Goal: Task Accomplishment & Management: Manage account settings

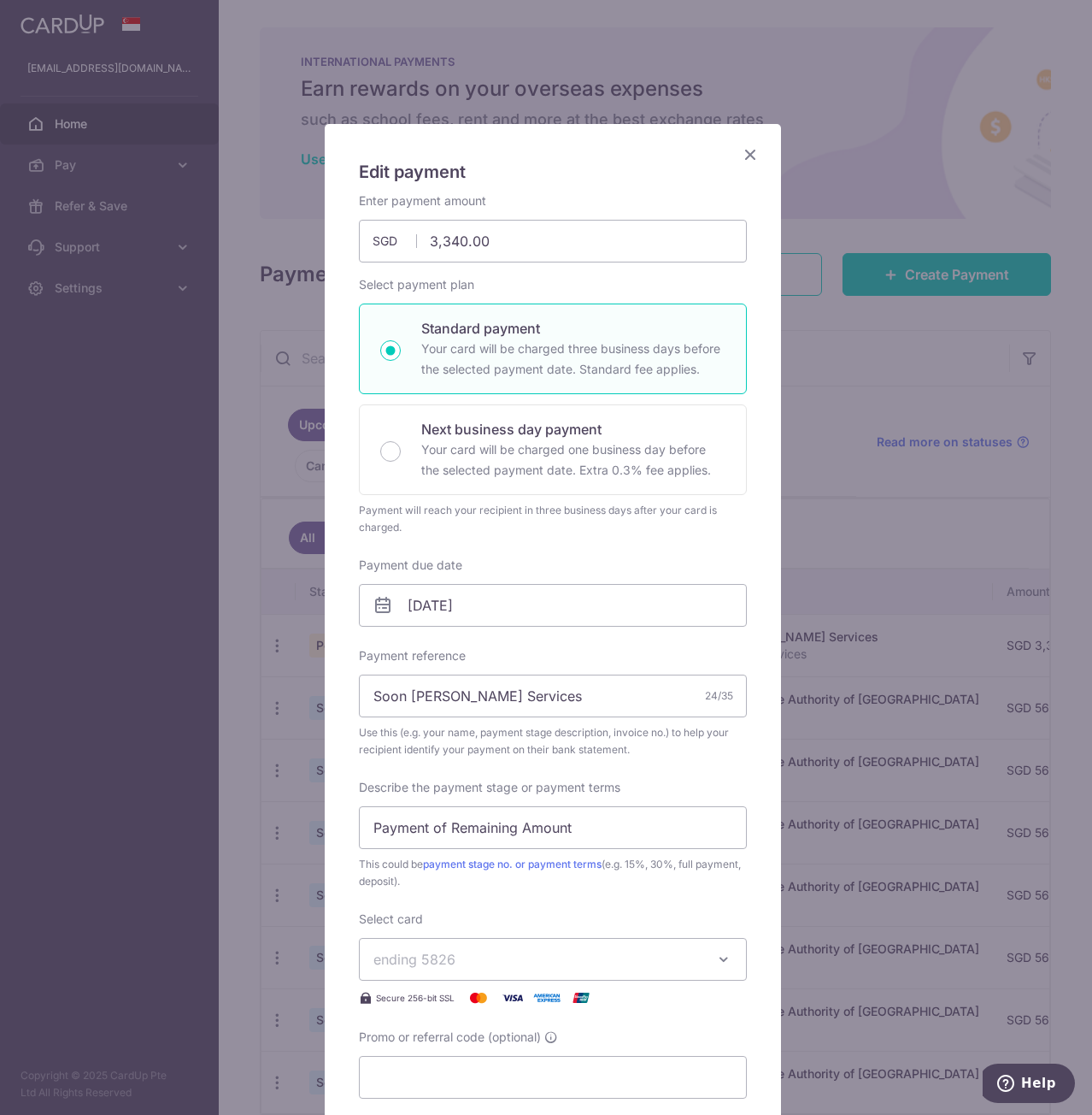
click at [741, 150] on icon "Close" at bounding box center [750, 154] width 21 height 22
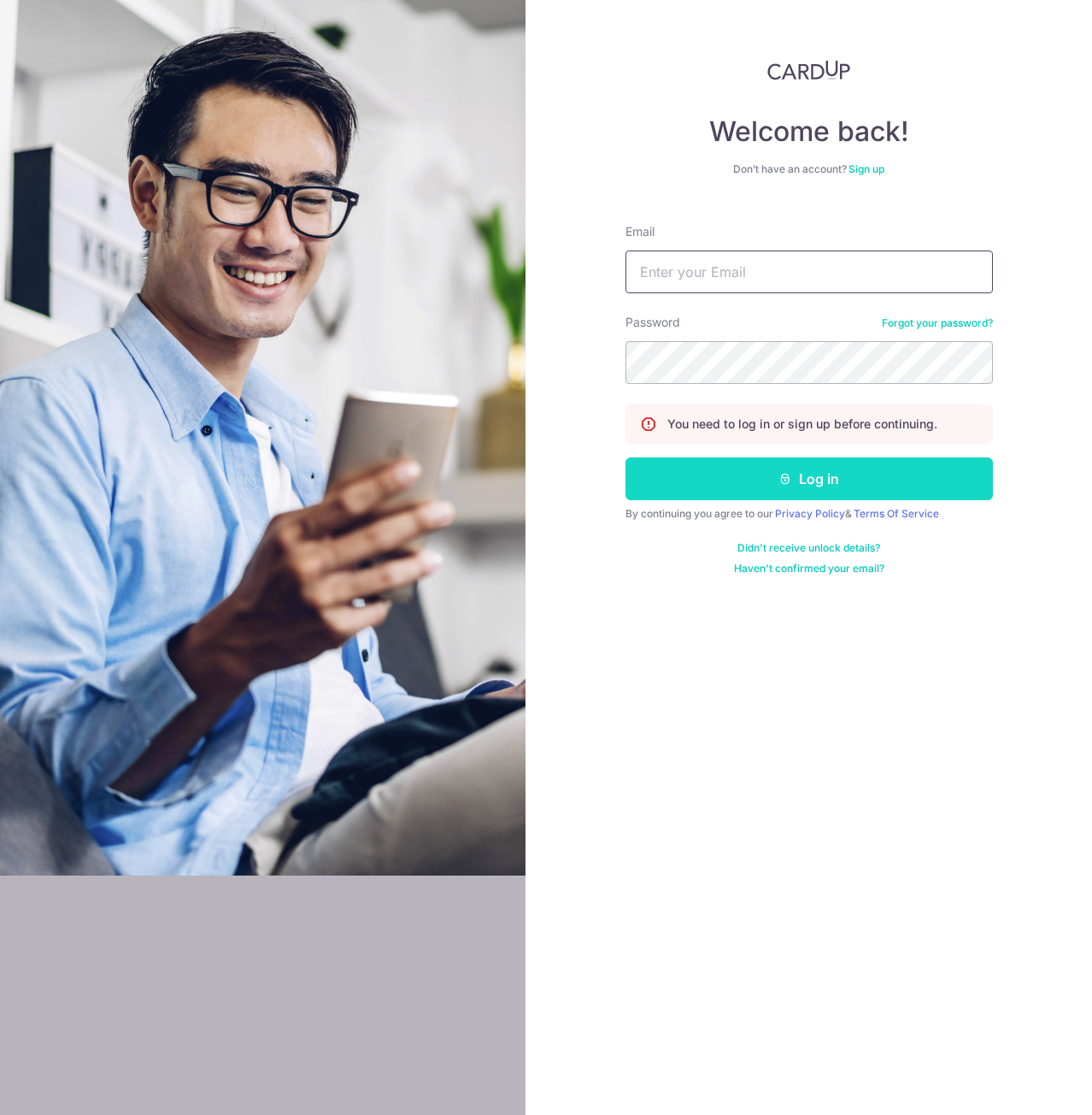
type input "[EMAIL_ADDRESS][DOMAIN_NAME]"
click at [815, 466] on button "Log in" at bounding box center [809, 478] width 368 height 43
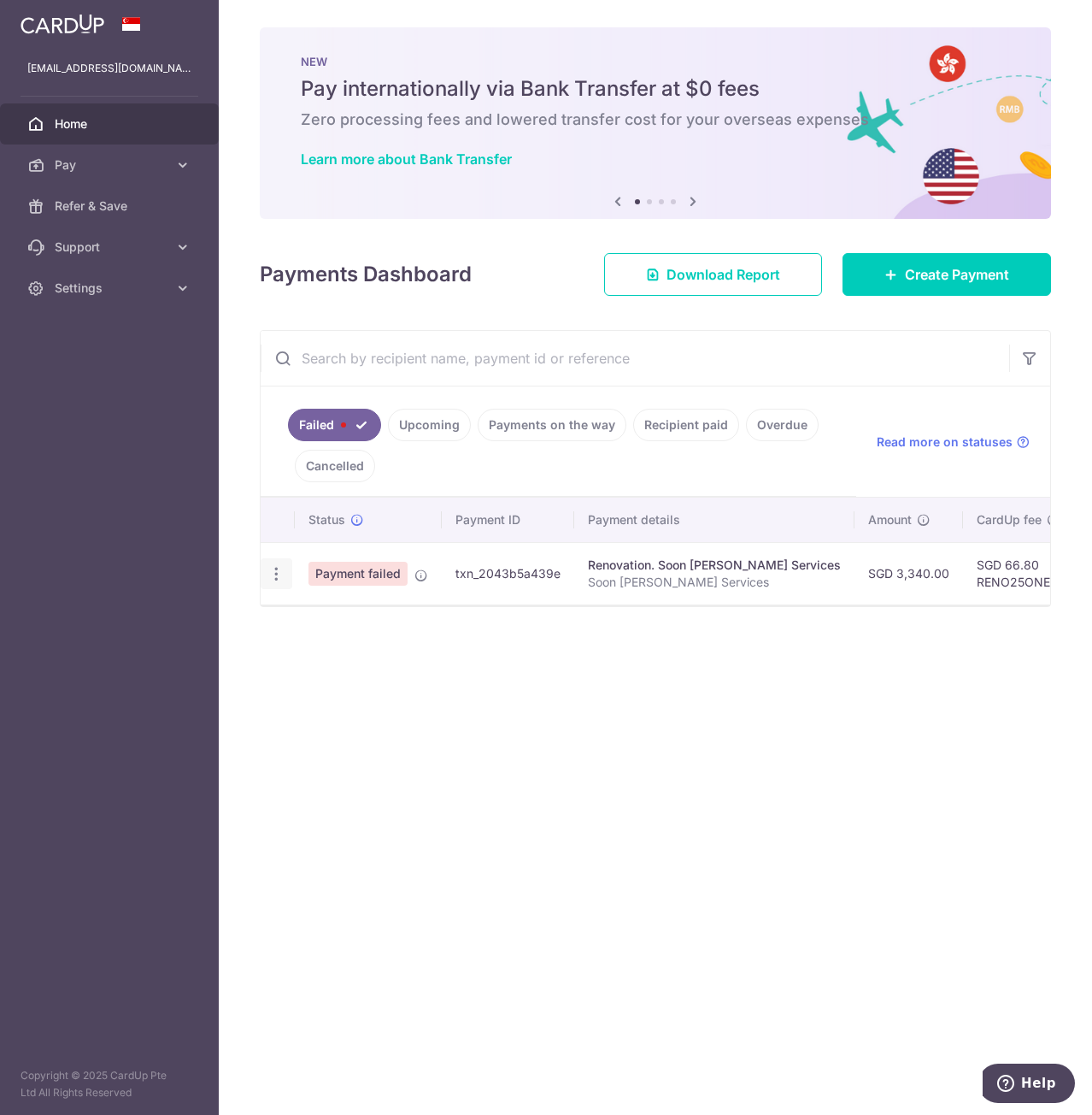
click at [288, 580] on div "Update payment Upload doc" at bounding box center [277, 574] width 31 height 31
click at [278, 569] on icon "button" at bounding box center [276, 574] width 18 height 18
click at [441, 432] on link "Upcoming" at bounding box center [429, 424] width 83 height 32
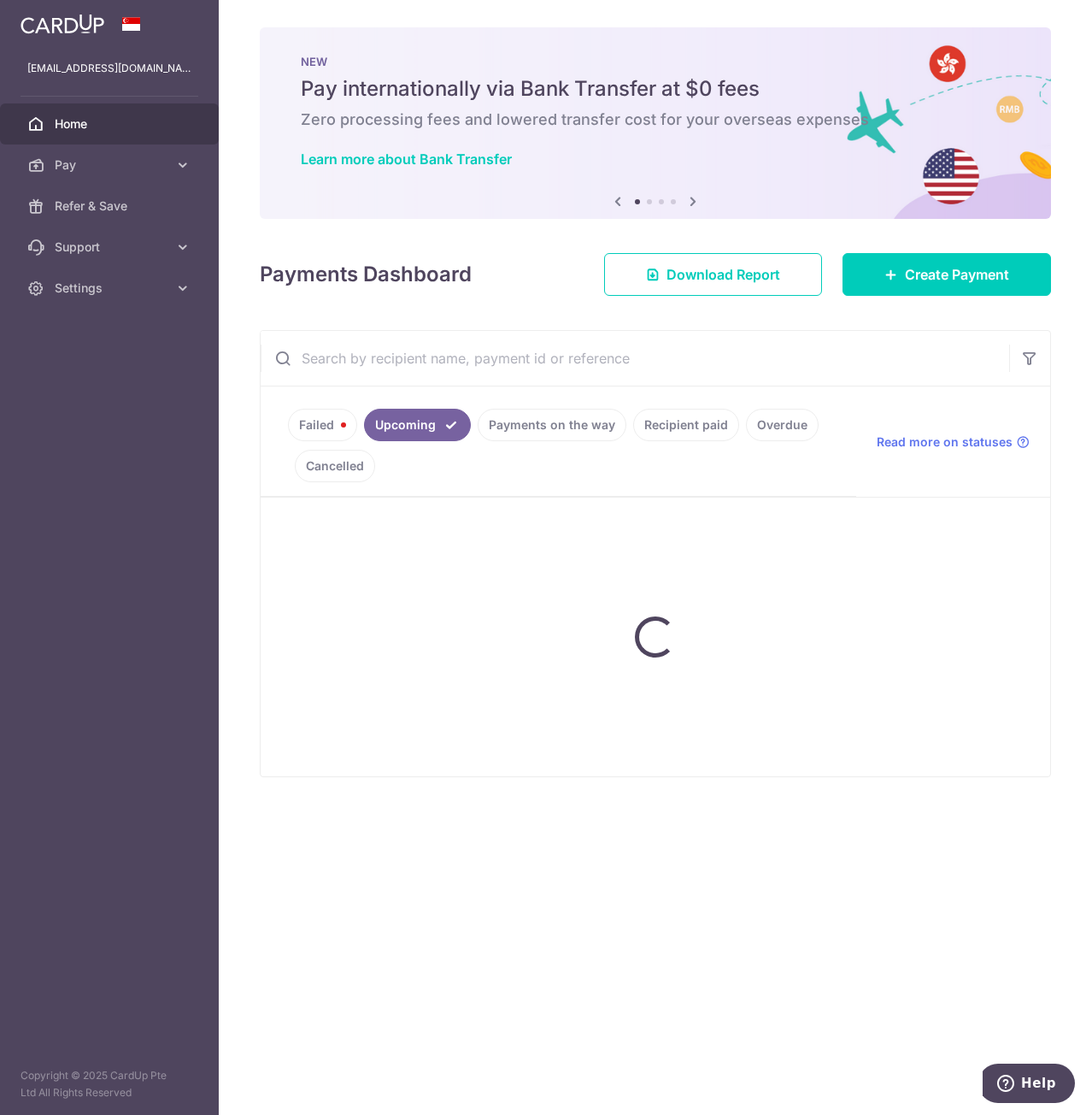
click at [526, 426] on link "Payments on the way" at bounding box center [552, 424] width 148 height 32
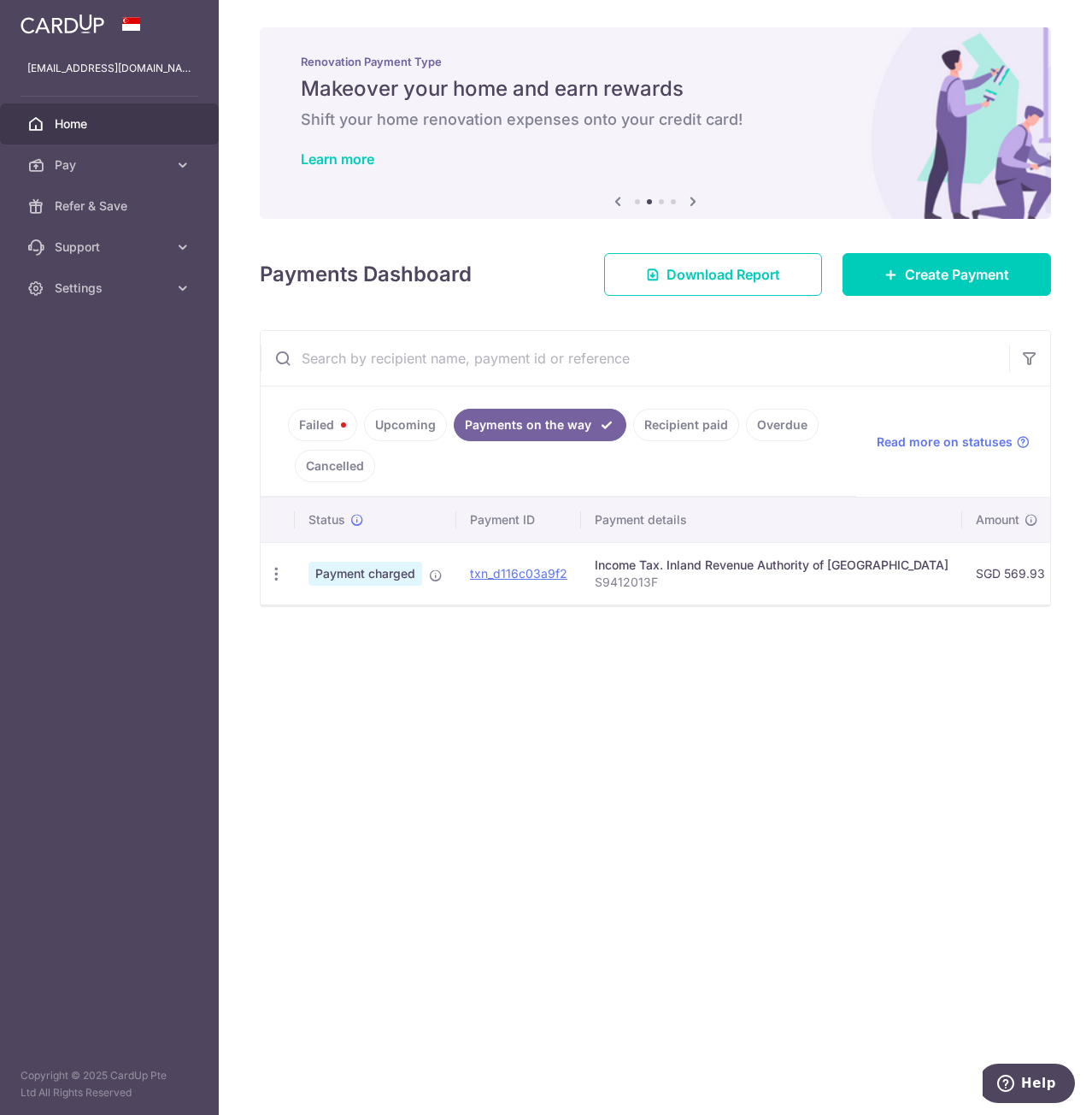
click at [317, 434] on link "Failed" at bounding box center [323, 424] width 69 height 32
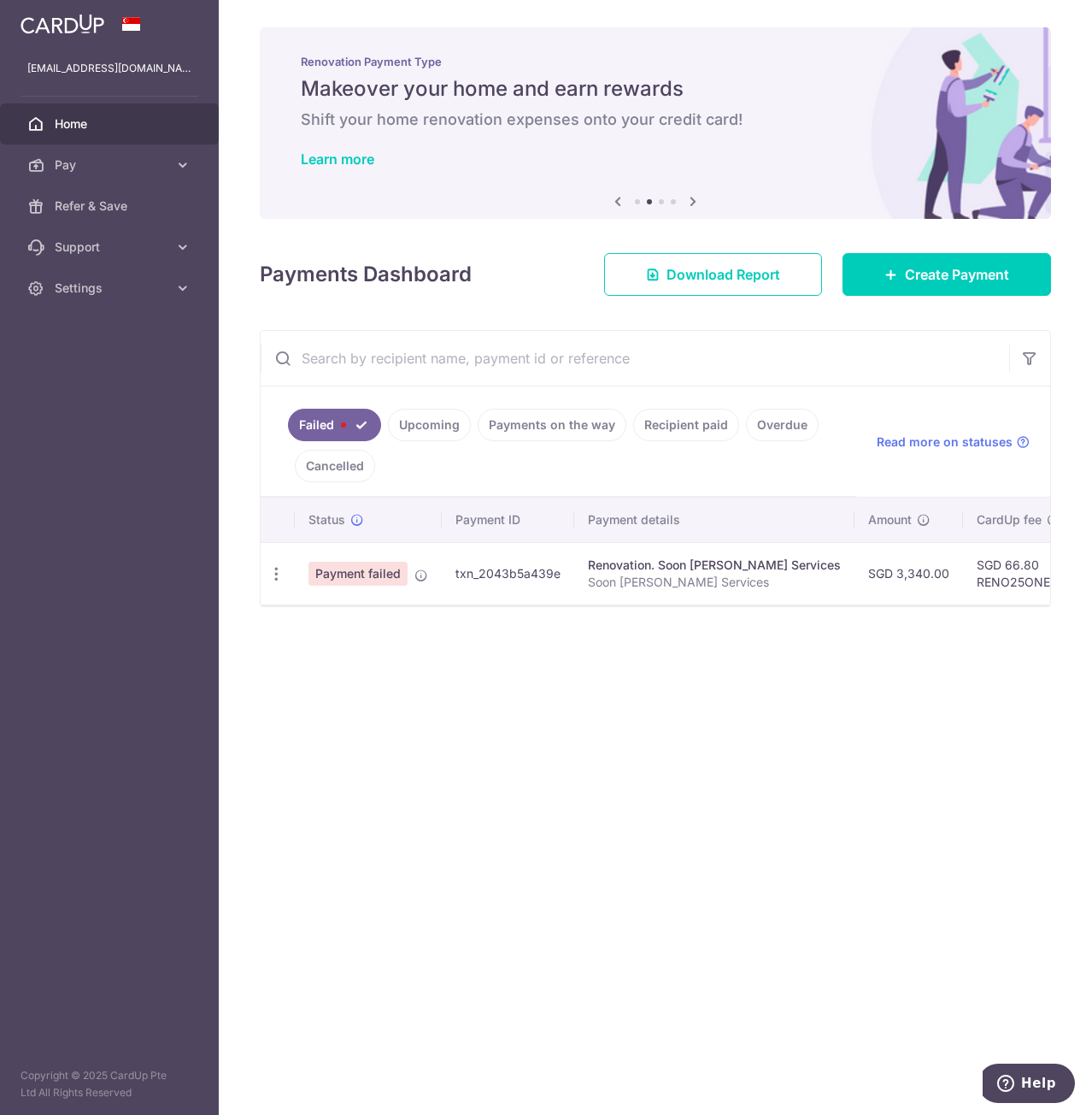
click at [594, 421] on link "Payments on the way" at bounding box center [552, 424] width 148 height 32
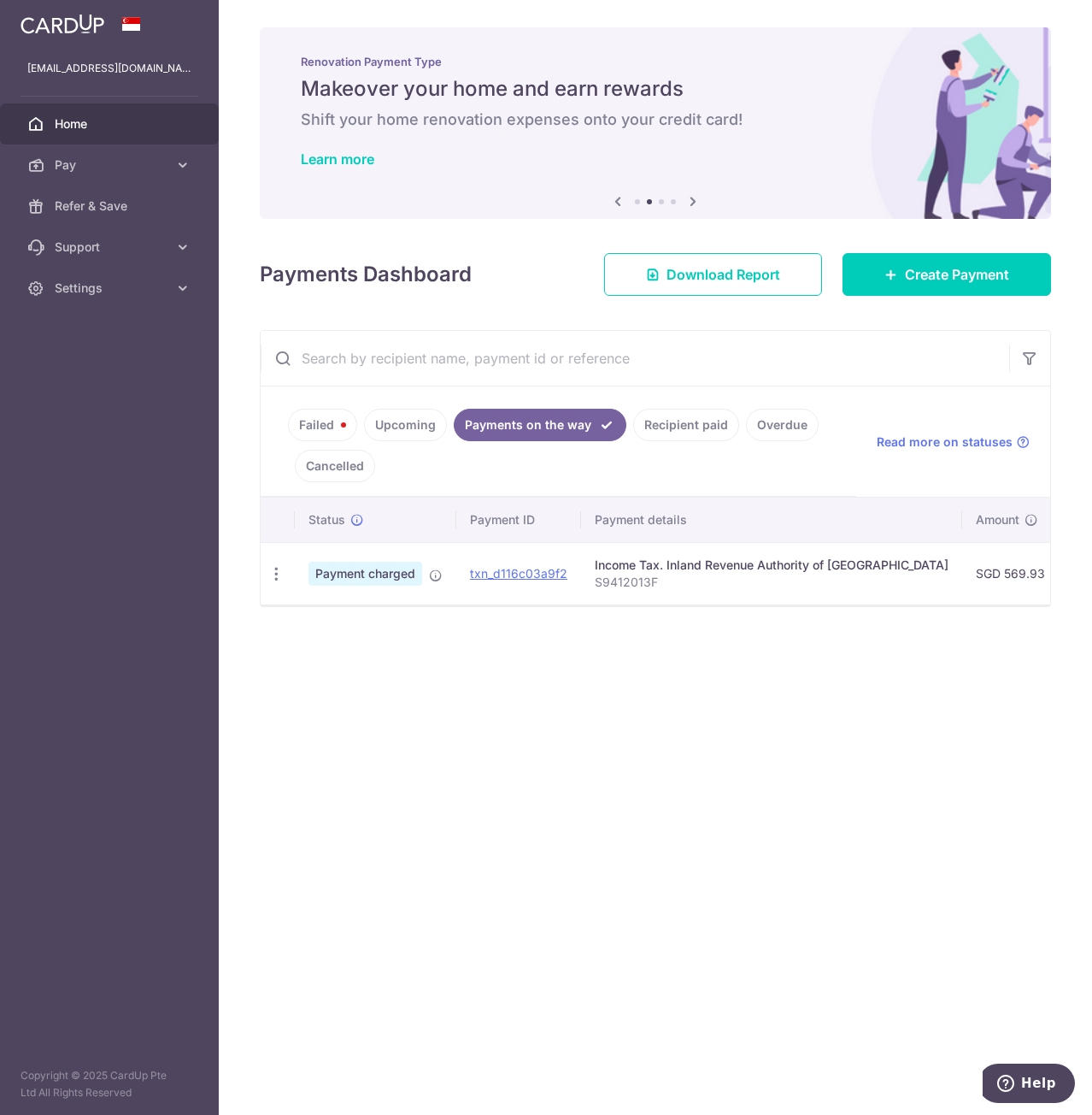
click at [326, 416] on link "Failed" at bounding box center [323, 424] width 69 height 32
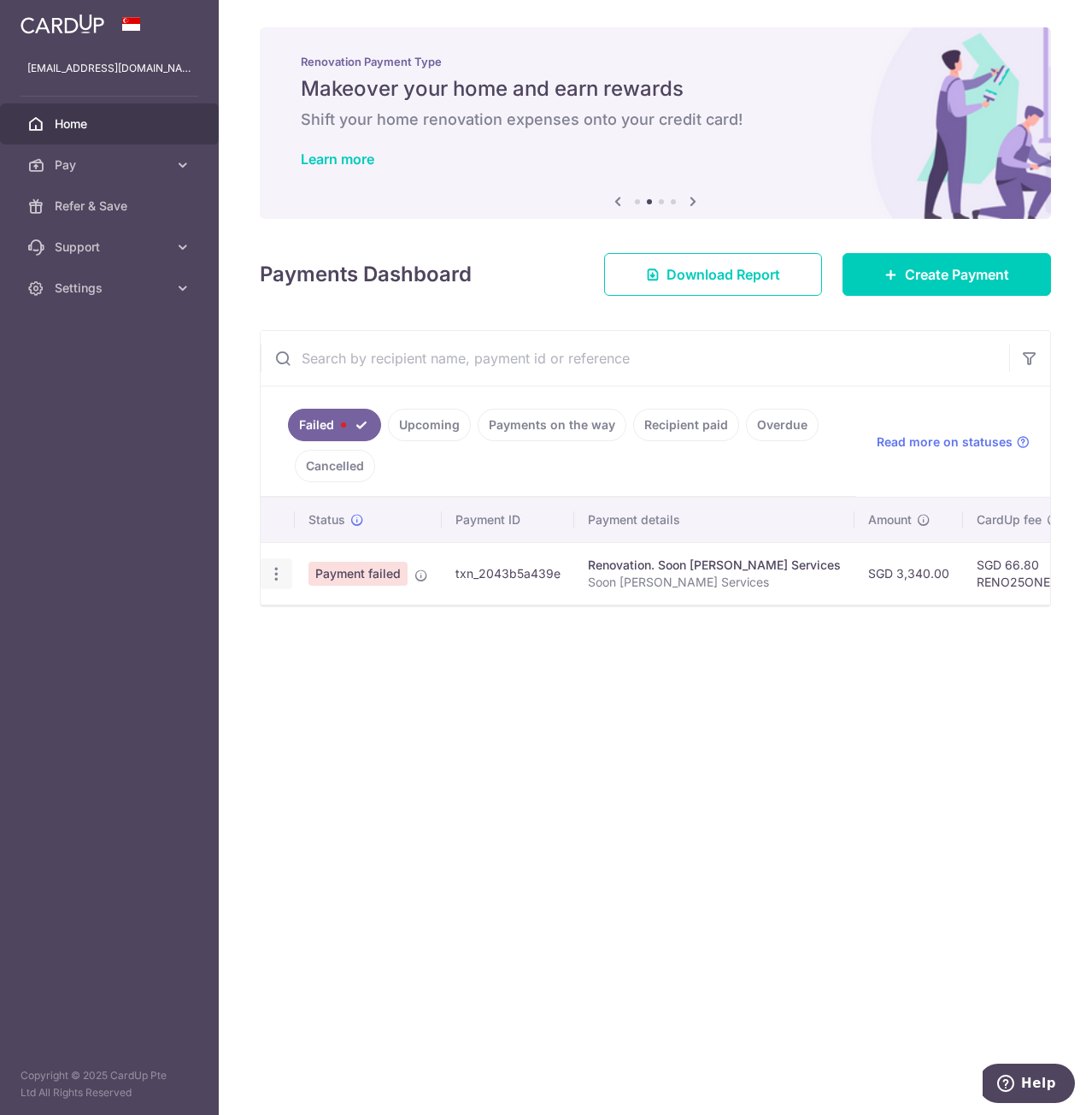
click at [282, 575] on icon "button" at bounding box center [276, 574] width 18 height 18
click at [322, 622] on span "Update payment" at bounding box center [368, 621] width 116 height 21
radio input "true"
type input "3,340.00"
type input "Soon Lee Aircon Services"
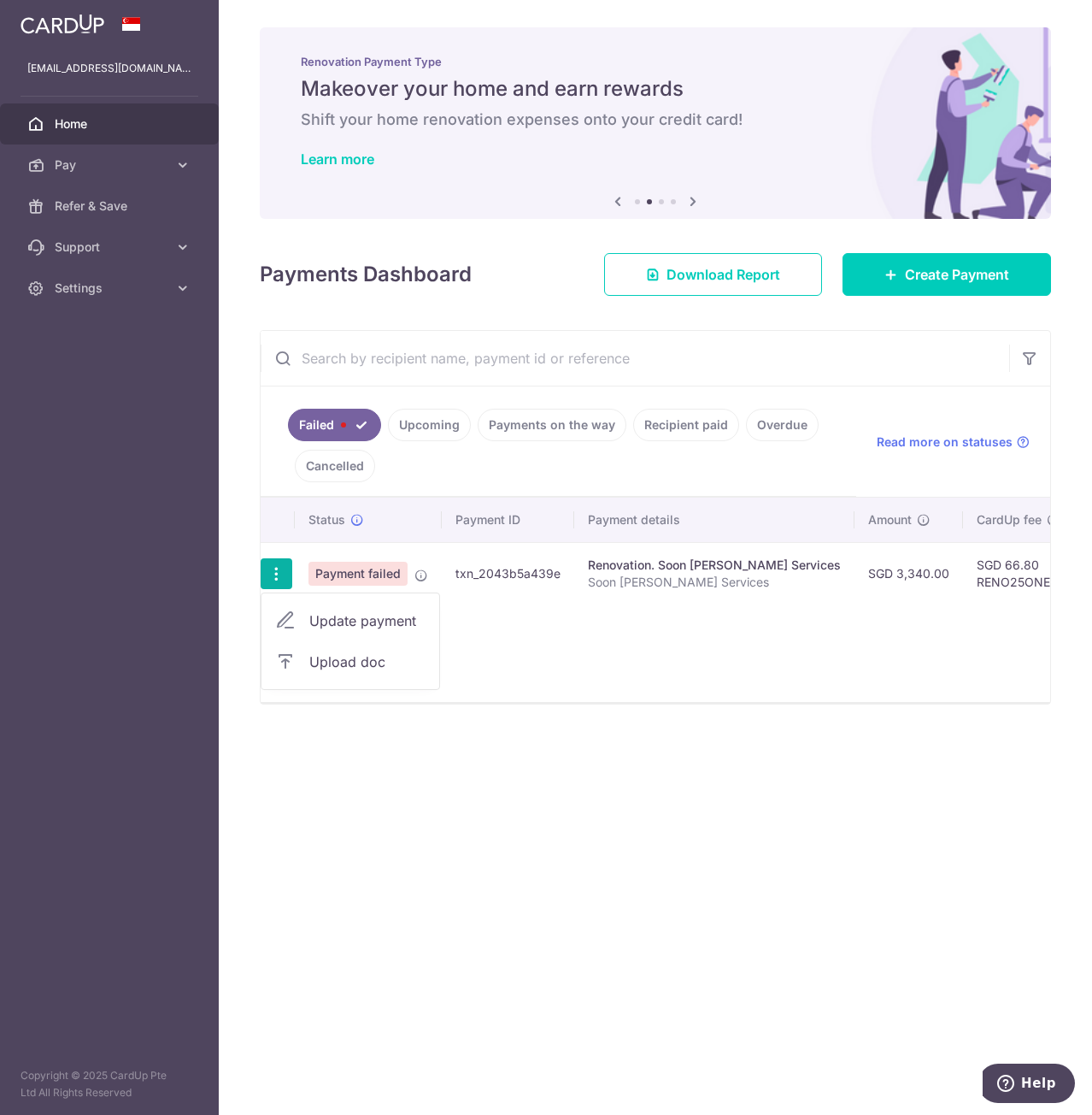
type input "Payment of Remaining Amount"
type input "RENO25ONE"
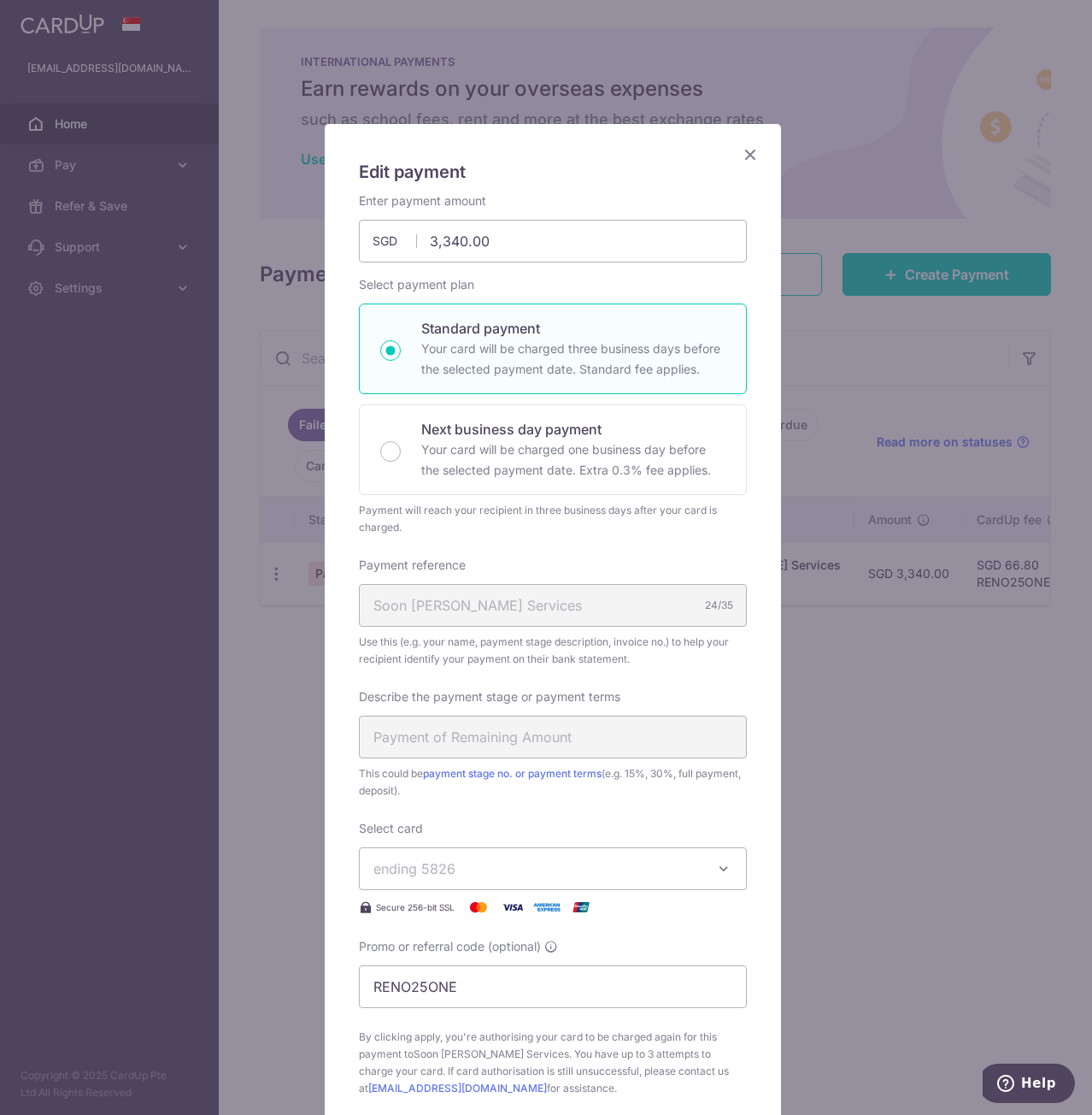
click at [745, 152] on icon "Close" at bounding box center [750, 154] width 21 height 22
